Goal: Task Accomplishment & Management: Complete application form

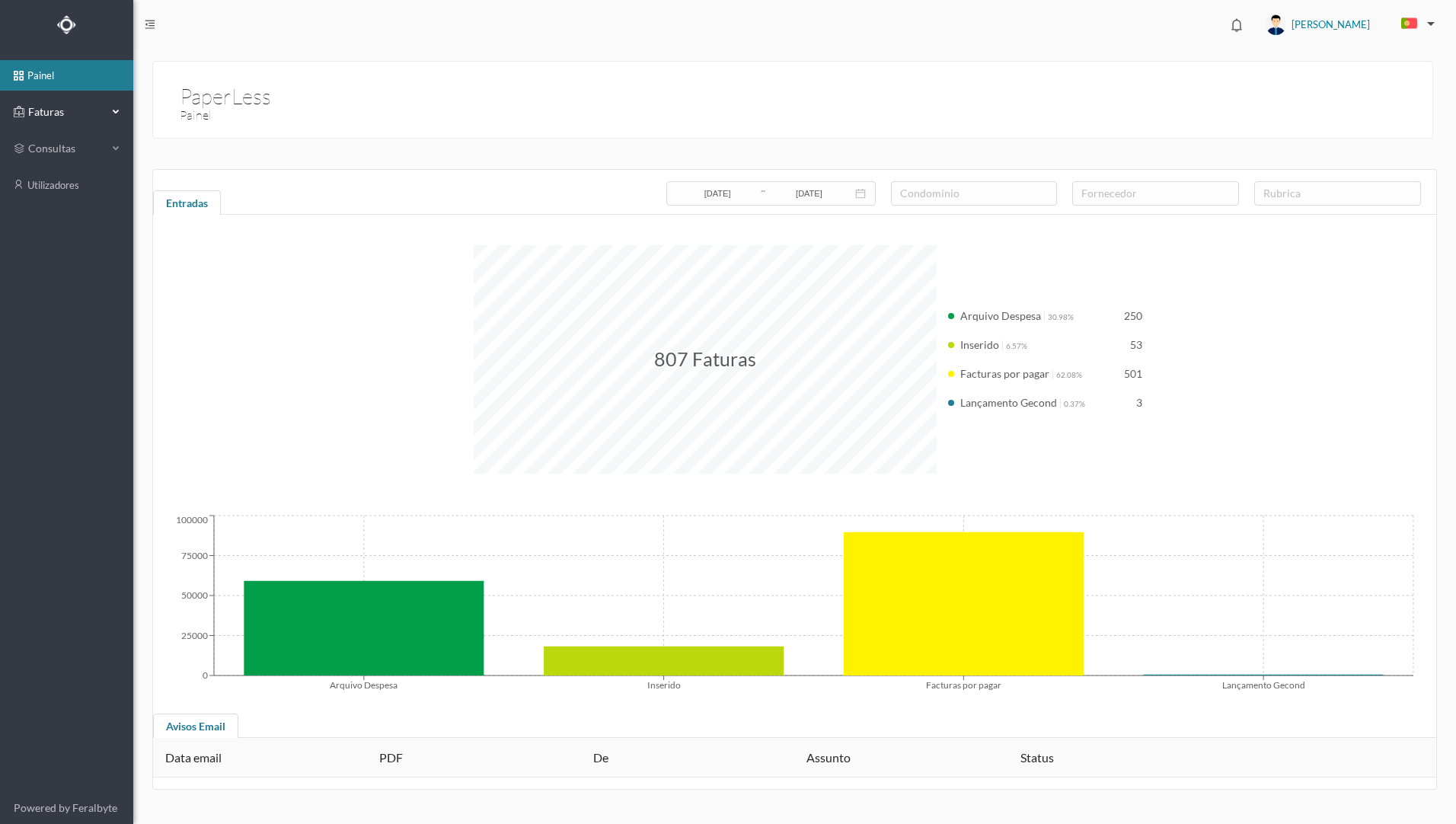
click at [53, 119] on div "Faturas" at bounding box center [60, 111] width 93 height 30
click at [87, 186] on link "arquivadas" at bounding box center [67, 185] width 133 height 30
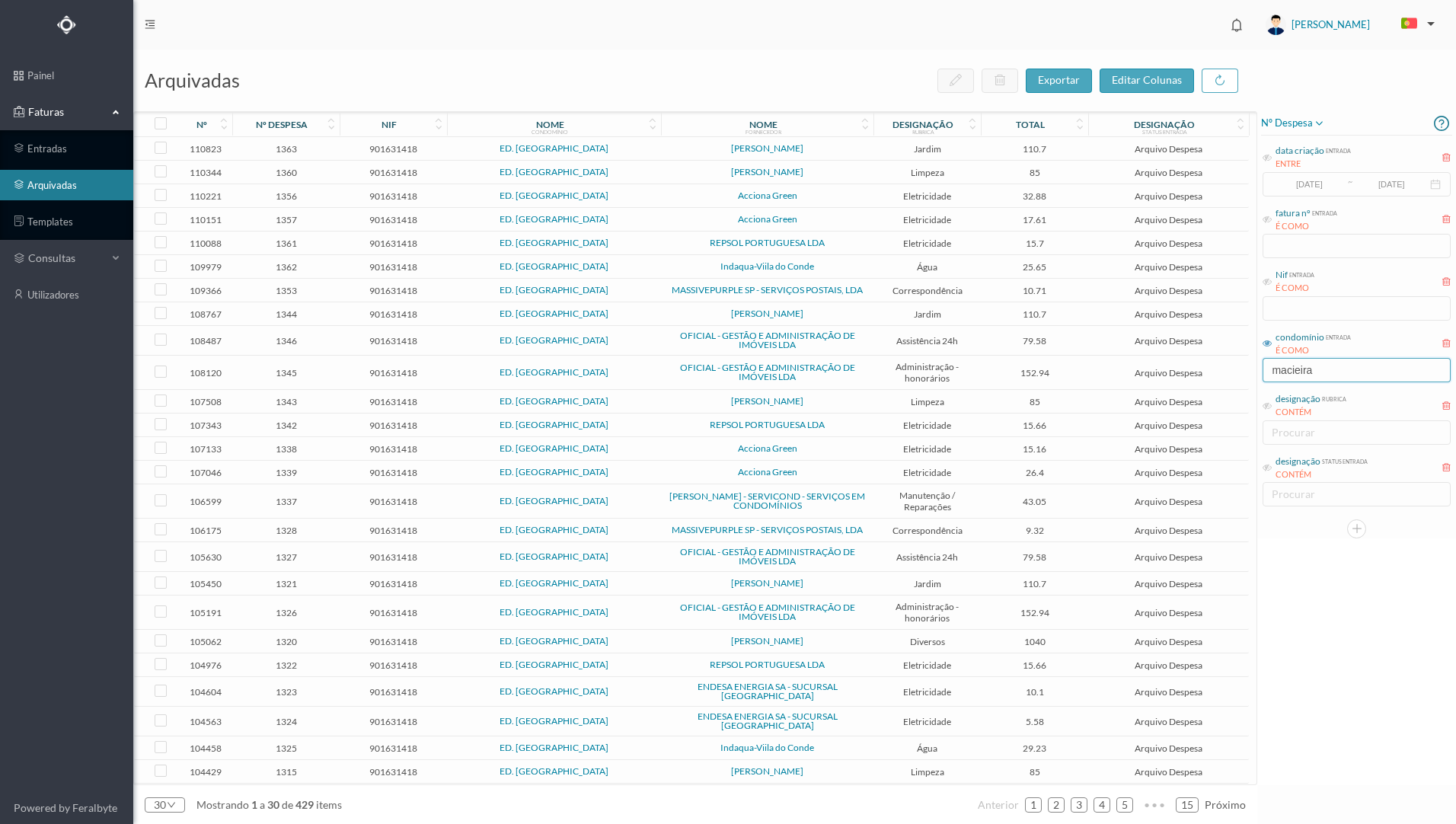
drag, startPoint x: 1327, startPoint y: 373, endPoint x: 1218, endPoint y: 381, distance: 109.3
click at [1218, 381] on div "arquivadas exportar editar colunas nº nº despesa nif nome condomínio nome forne…" at bounding box center [795, 436] width 1323 height 774
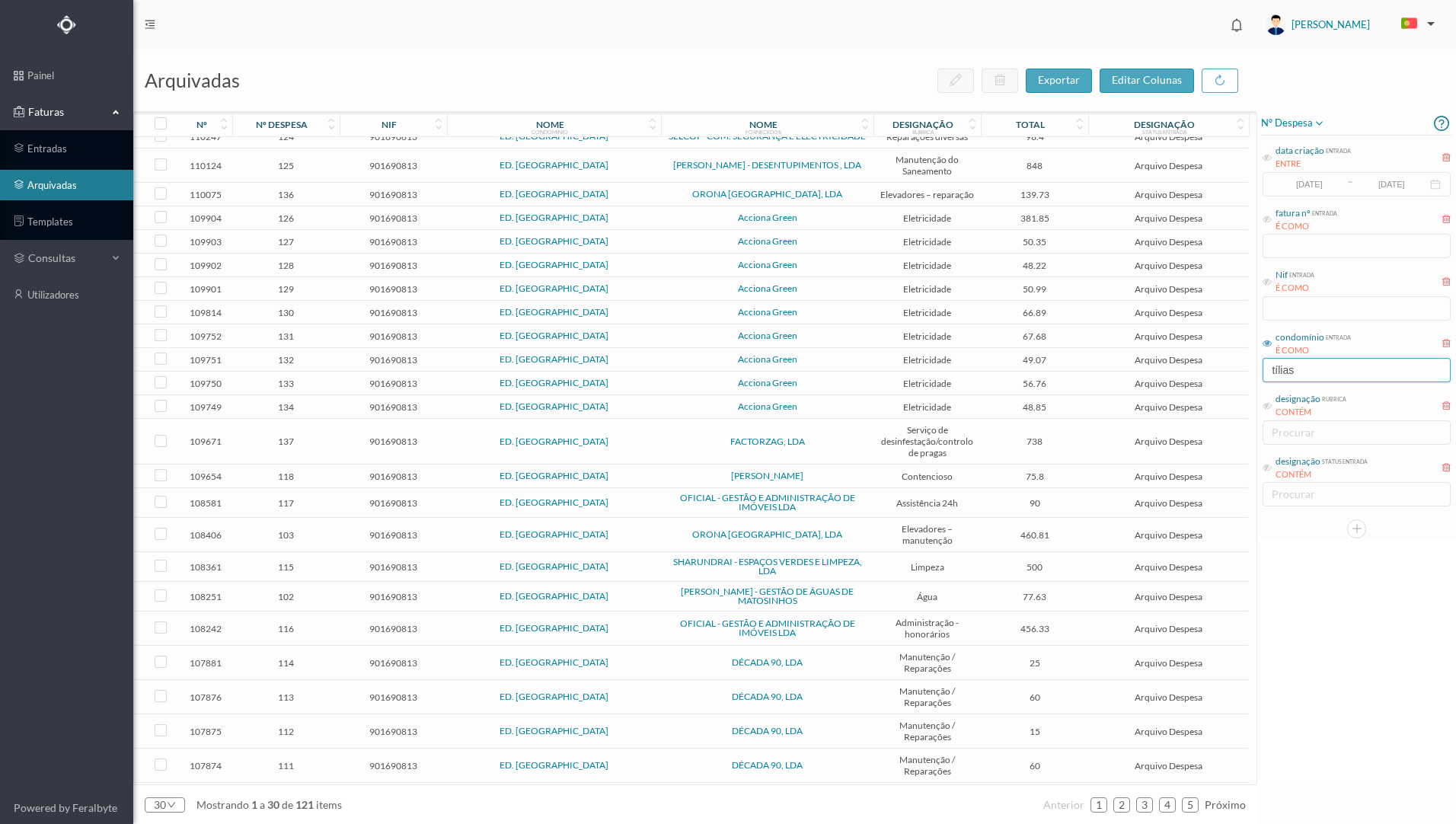
scroll to position [152, 0]
type input "tílias"
click at [760, 133] on div "fornecedor" at bounding box center [763, 131] width 36 height 6
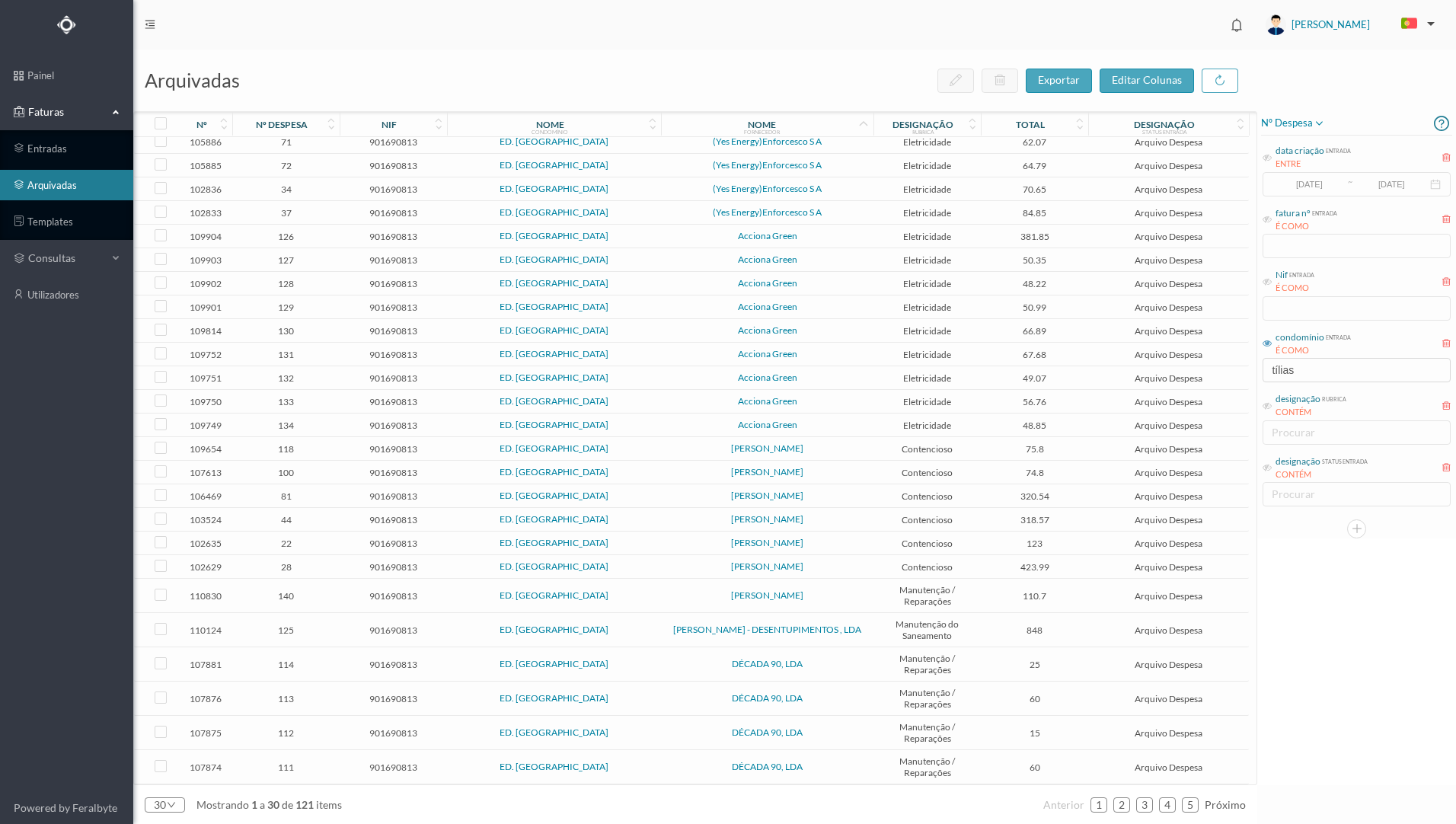
scroll to position [0, 0]
click at [847, 479] on span "[PERSON_NAME]" at bounding box center [767, 479] width 205 height 10
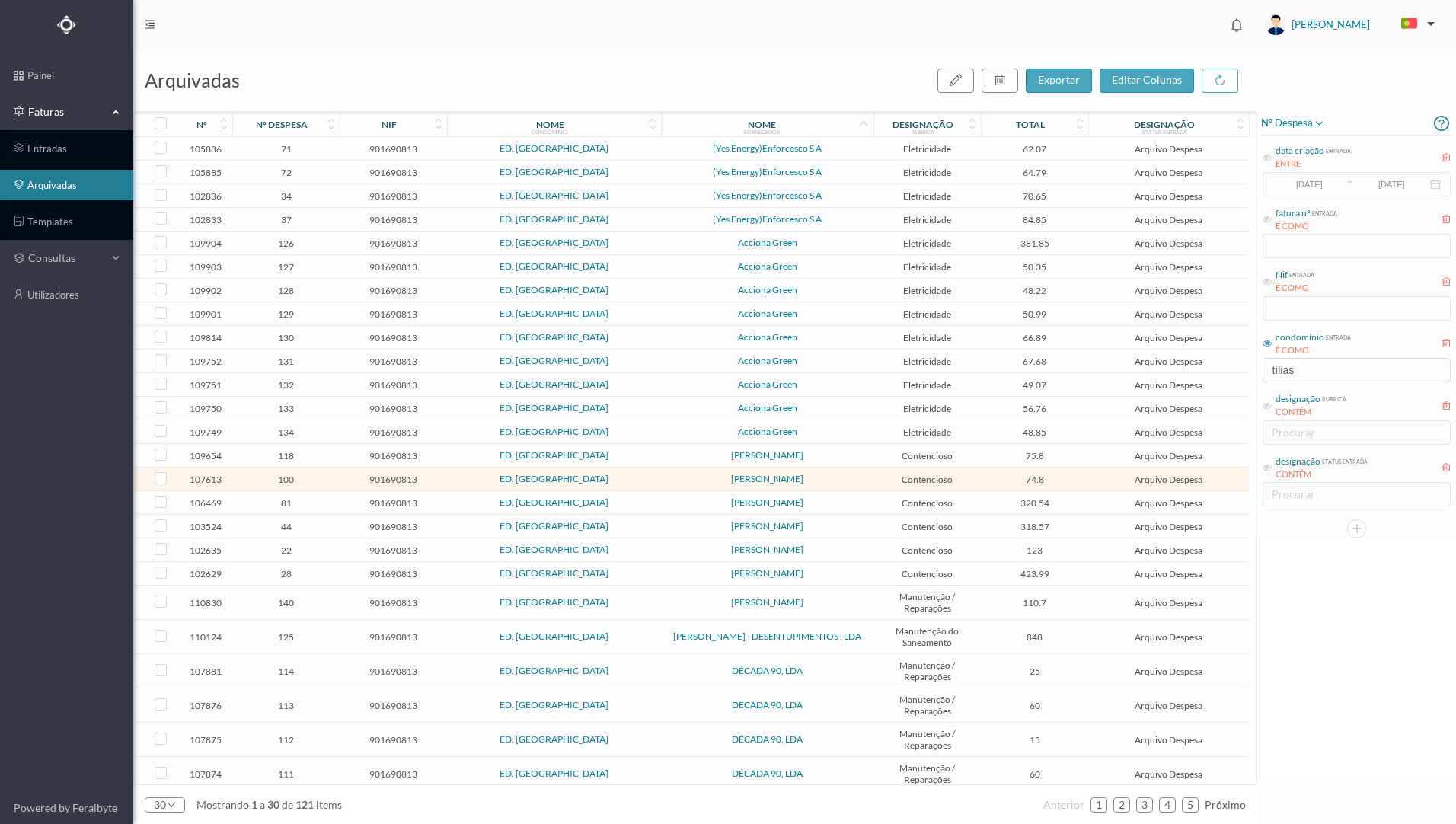
click at [858, 481] on span "[PERSON_NAME]" at bounding box center [767, 479] width 205 height 10
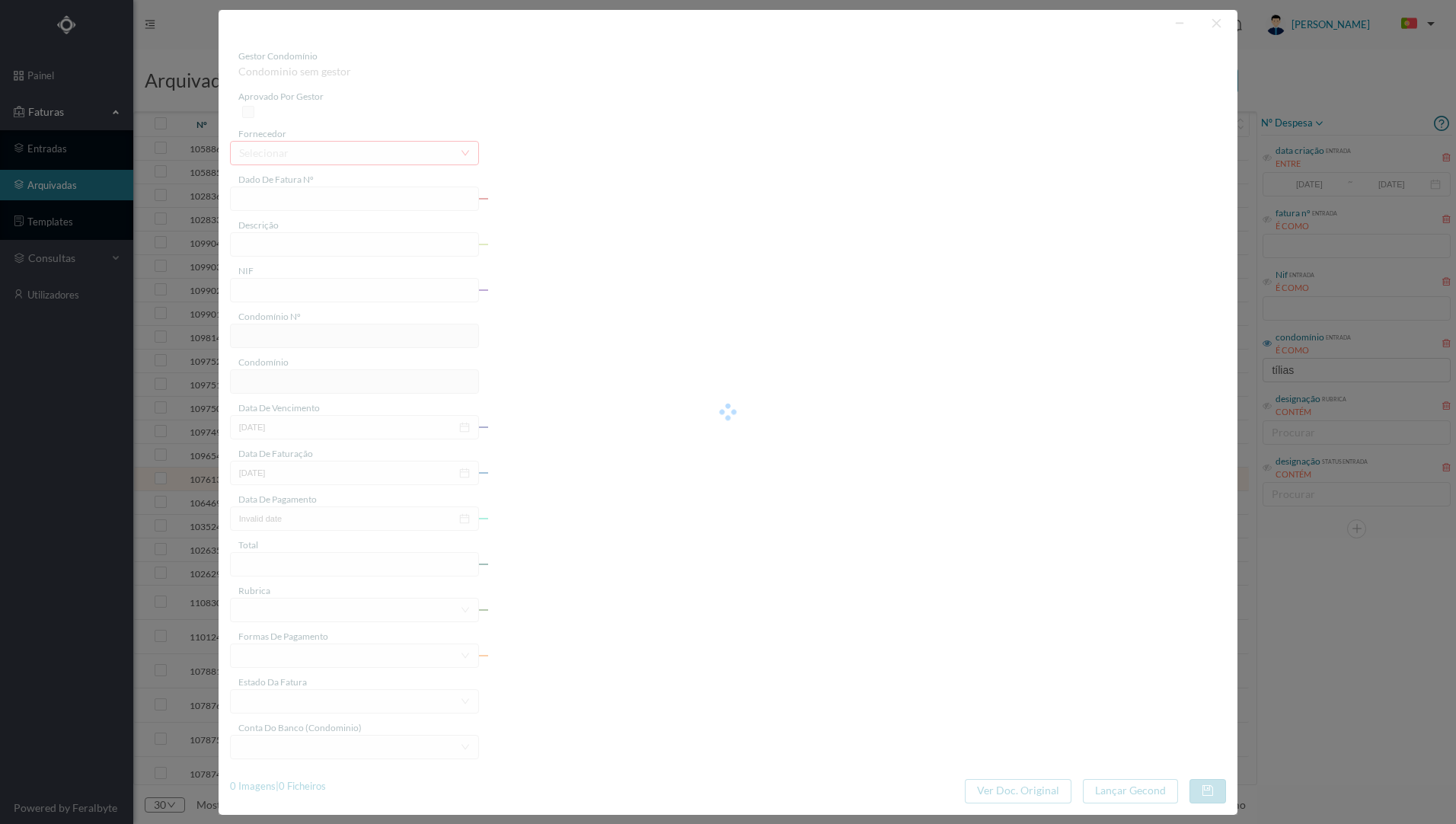
type input "FT AP/1477"
type input "Despesas do contencioso"
type input "901690813"
type input "[DATE]"
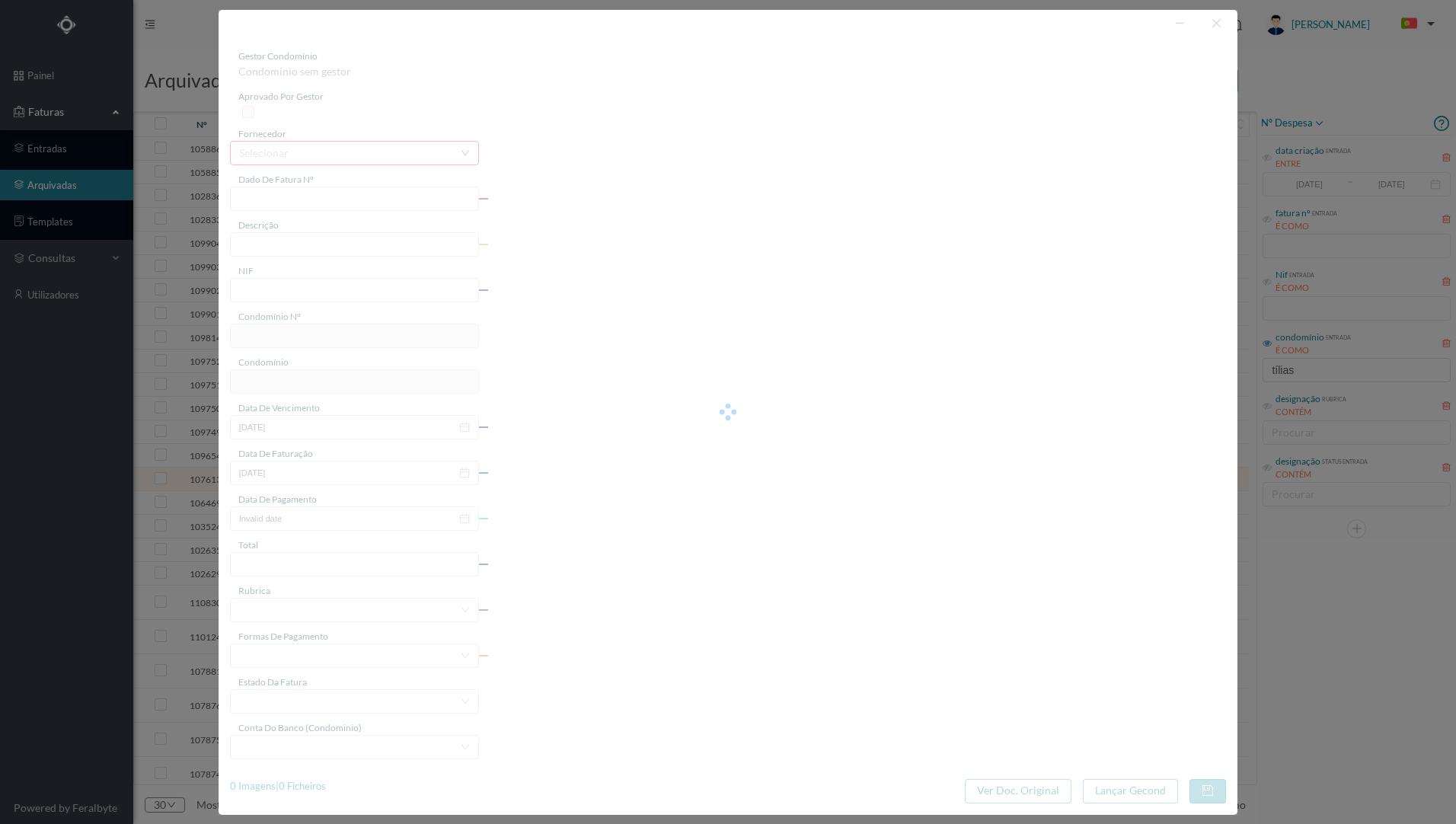
type input "[DATE]"
type input "74.80"
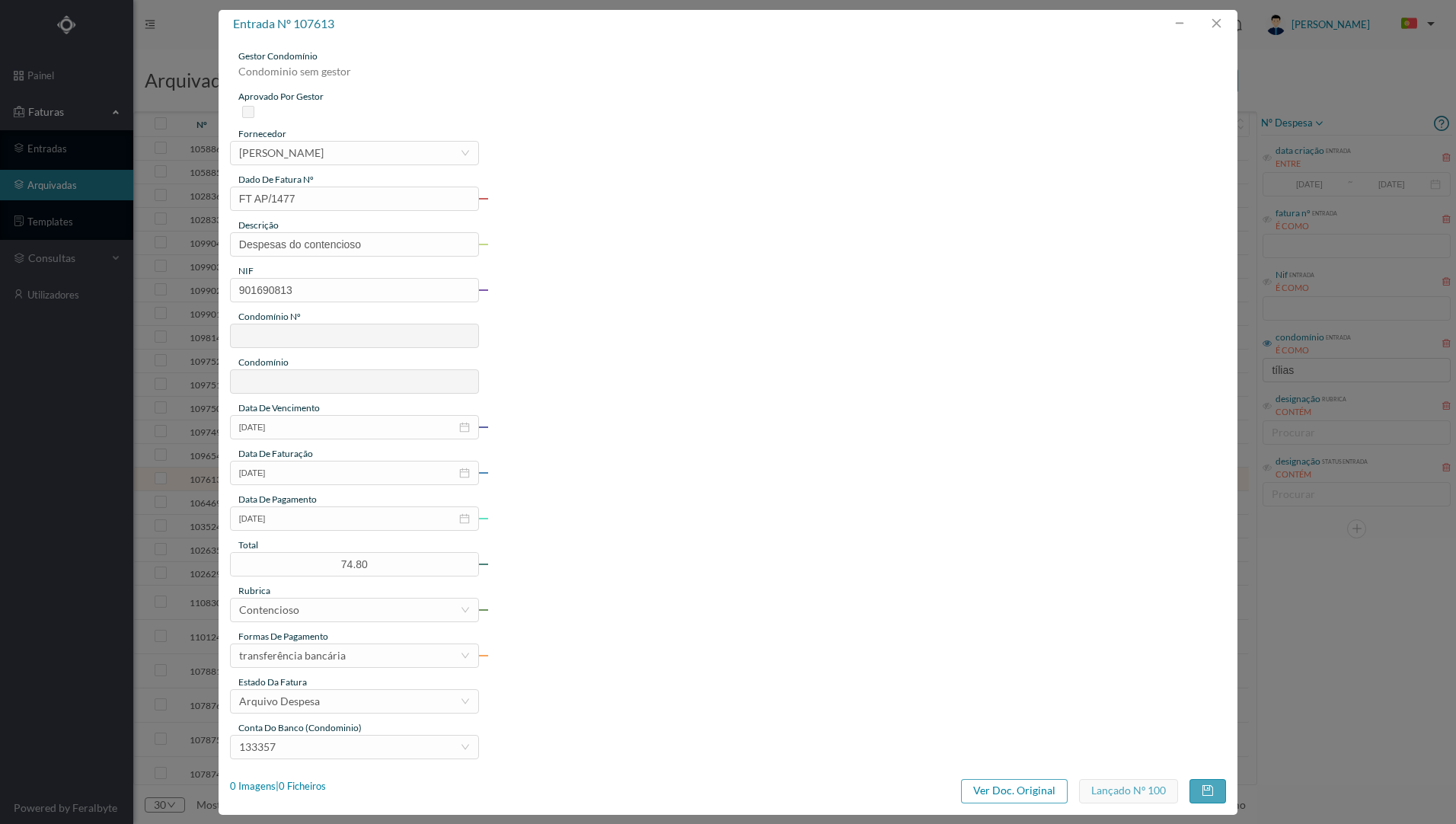
type input "784"
type input "ED. [GEOGRAPHIC_DATA]"
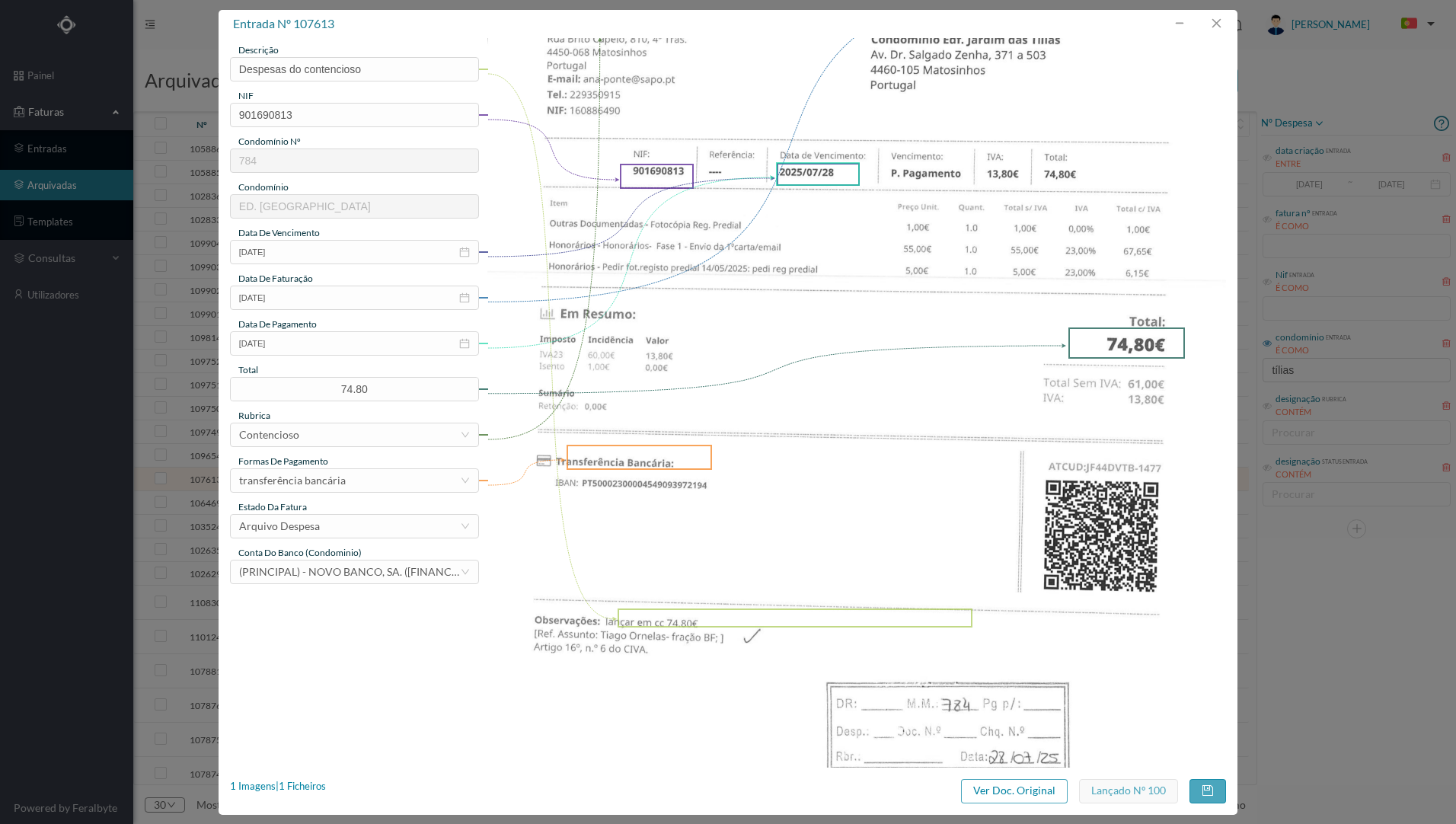
scroll to position [76, 0]
